Goal: Find specific page/section: Find specific page/section

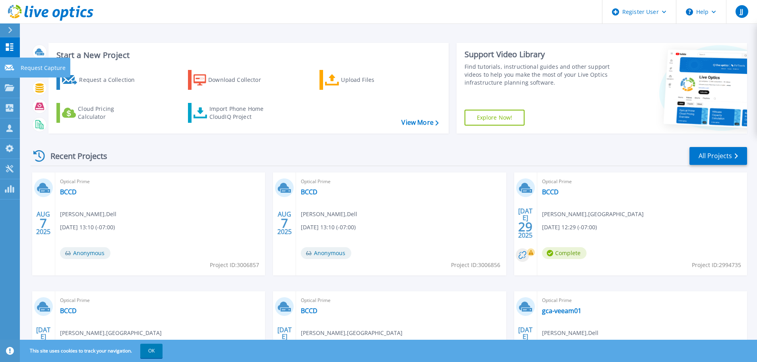
click at [12, 75] on link "Request Capture Request Capture" at bounding box center [10, 68] width 20 height 20
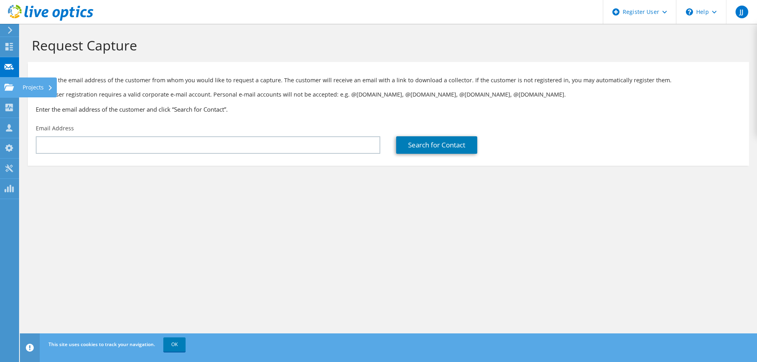
click at [11, 91] on div at bounding box center [9, 88] width 10 height 9
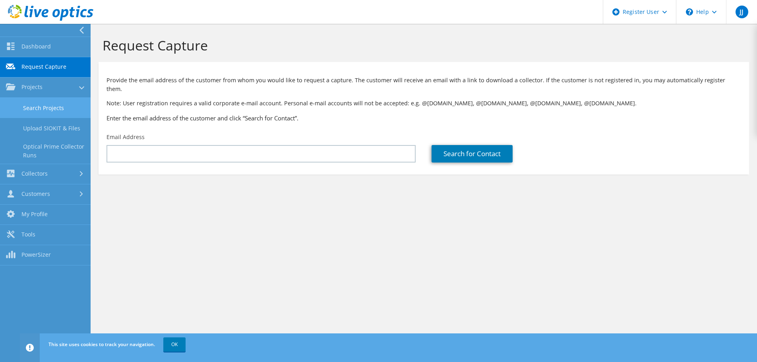
click at [17, 105] on link "Search Projects" at bounding box center [45, 108] width 91 height 20
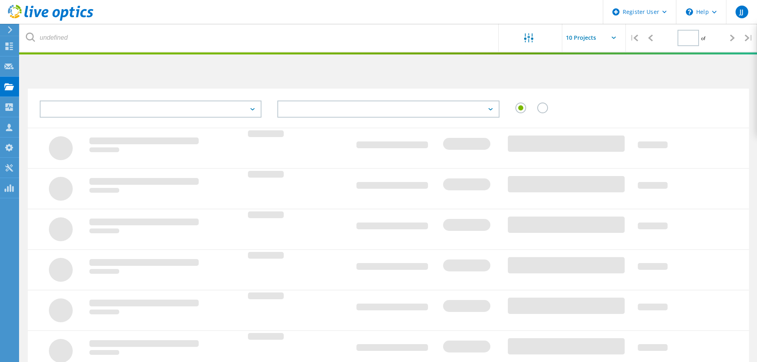
type input "1"
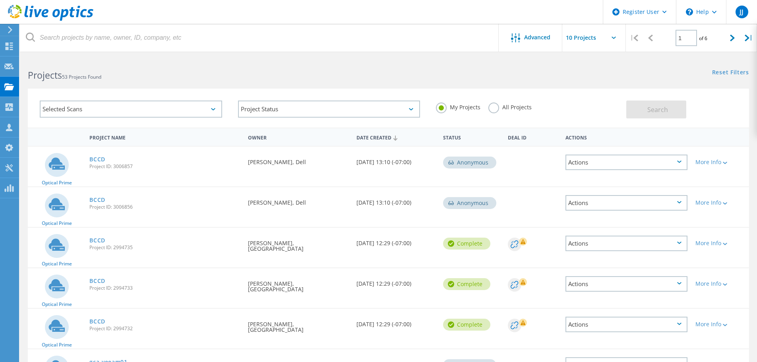
click at [497, 110] on label "All Projects" at bounding box center [509, 107] width 43 height 8
click at [0, 0] on input "All Projects" at bounding box center [0, 0] width 0 height 0
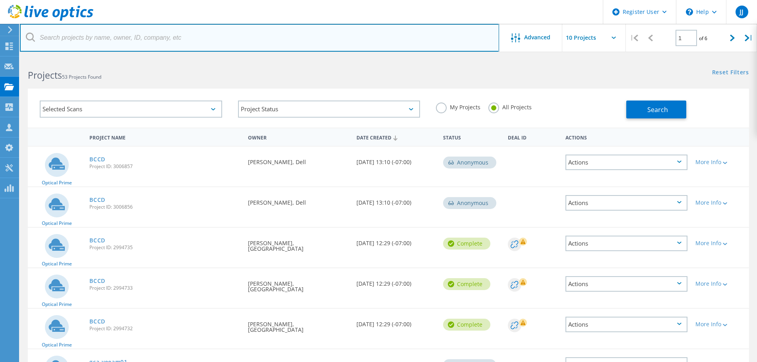
click at [213, 41] on input "text" at bounding box center [259, 38] width 479 height 28
type input "master distributors"
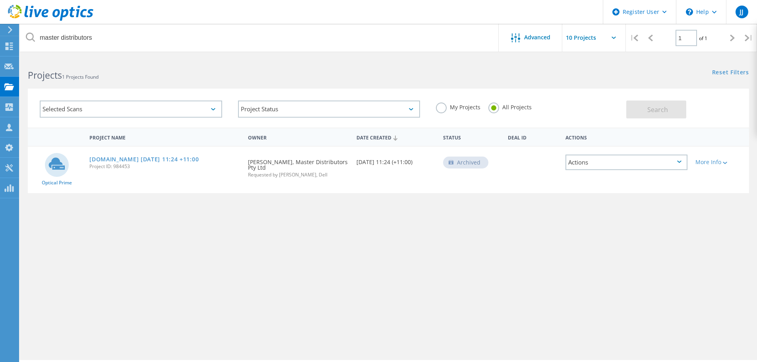
click at [584, 37] on input "text" at bounding box center [601, 38] width 79 height 28
click at [593, 96] on div "Show 40 Projects" at bounding box center [602, 97] width 79 height 13
type input "Show 40 Projects"
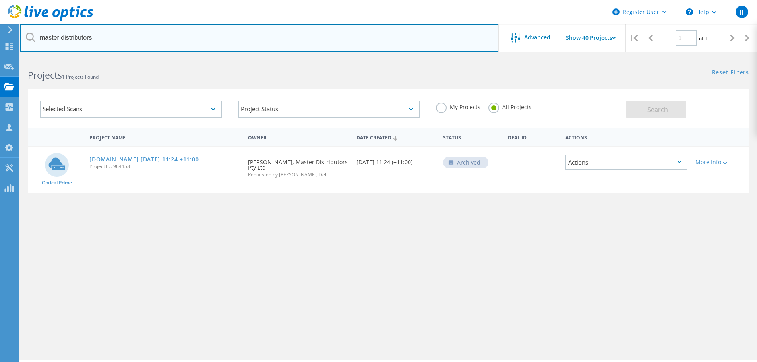
click at [208, 36] on input "master distributors" at bounding box center [259, 38] width 479 height 28
type input "@masterelectronics.com"
